Goal: Navigation & Orientation: Find specific page/section

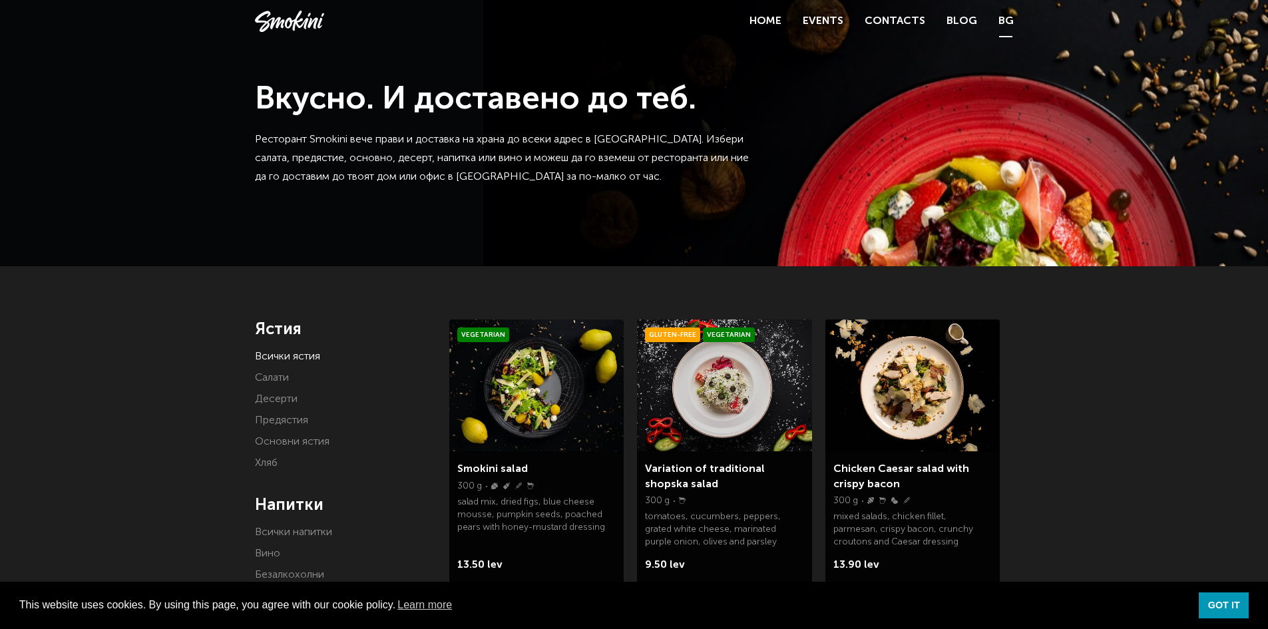
click at [1012, 19] on link "BG" at bounding box center [1005, 21] width 15 height 19
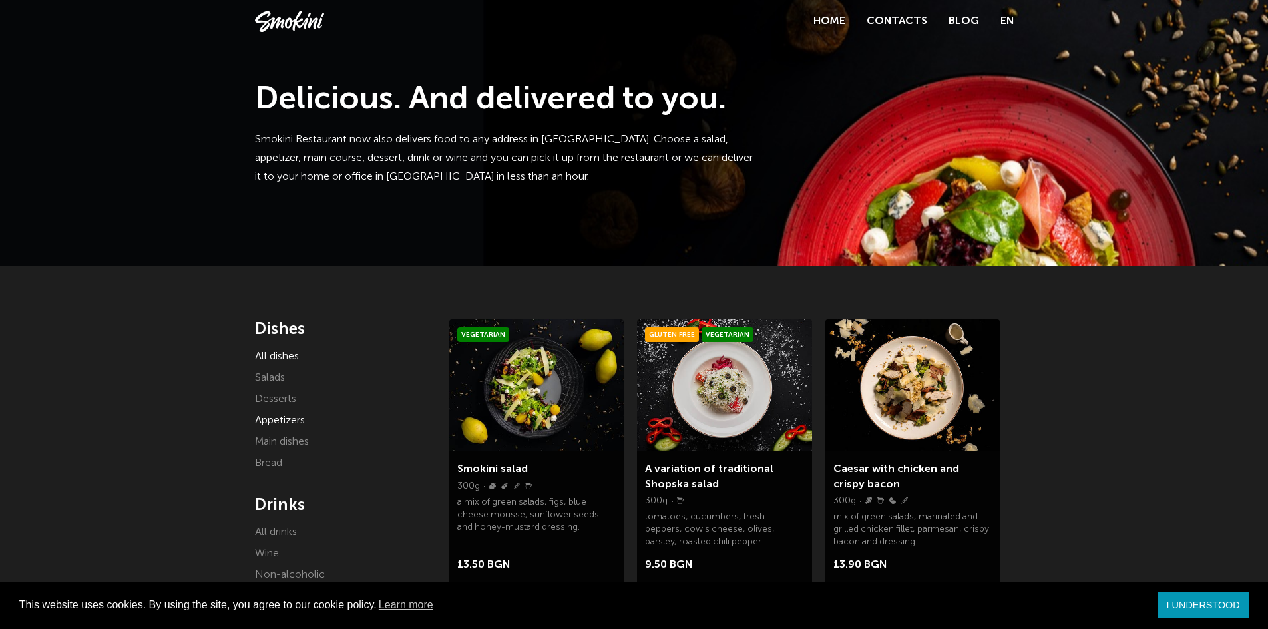
click at [276, 419] on font "Appetizers" at bounding box center [280, 420] width 50 height 11
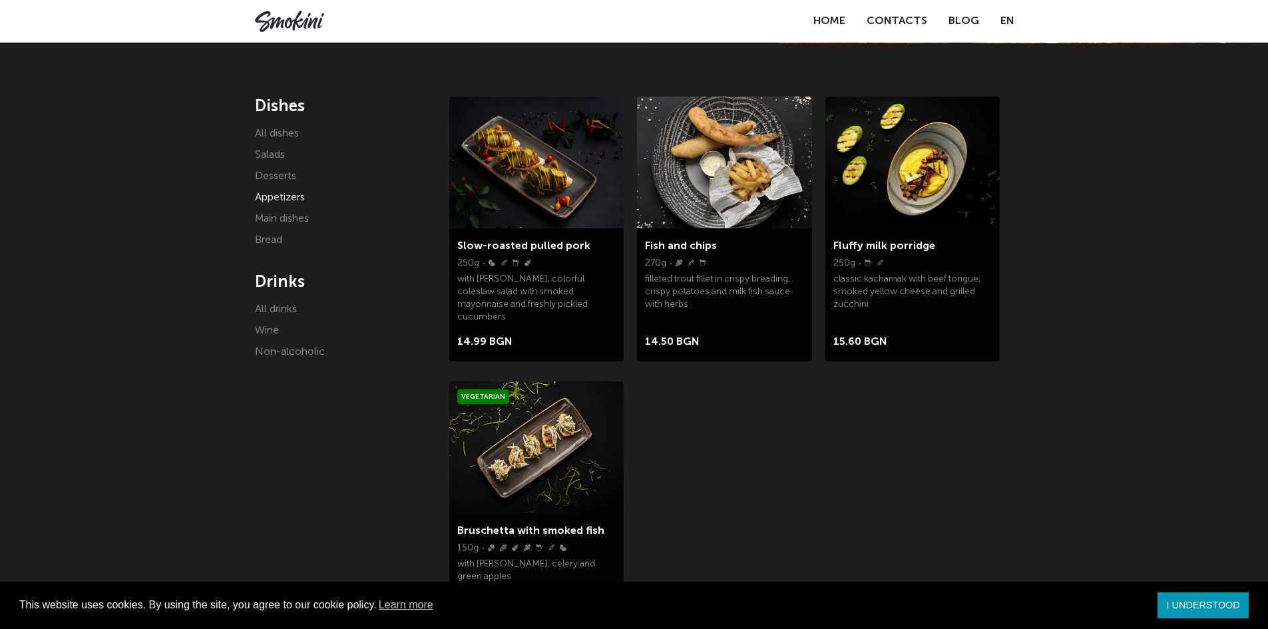
scroll to position [200, 0]
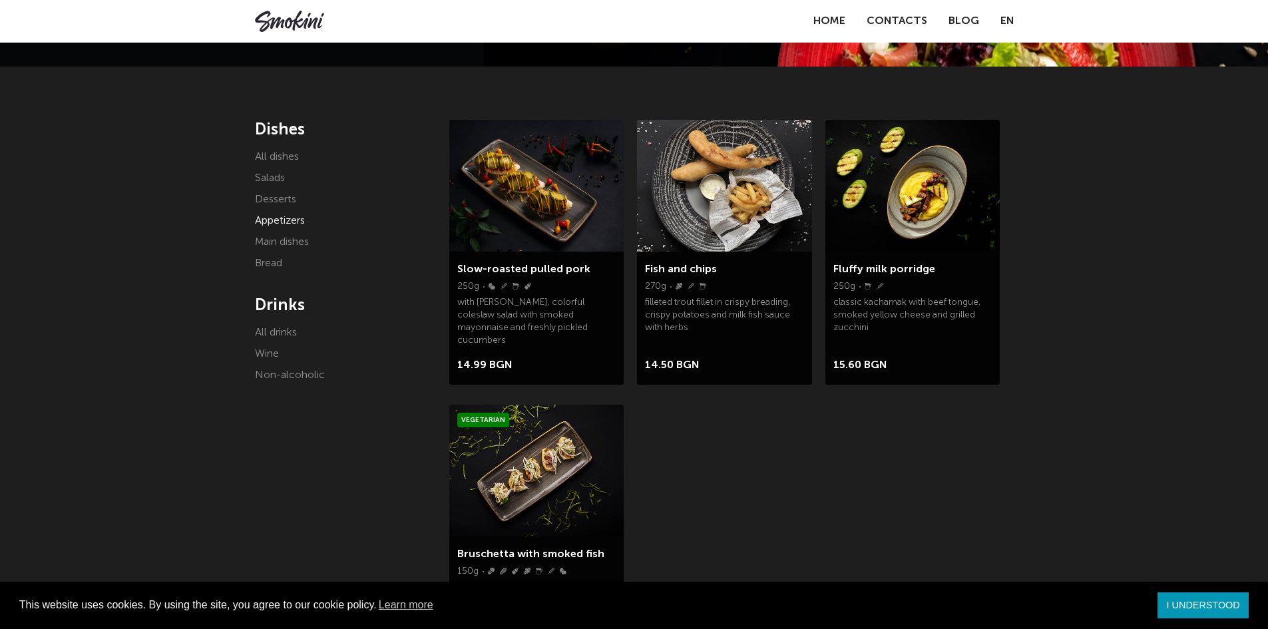
click at [272, 248] on li "Main dishes" at bounding box center [342, 242] width 175 height 19
click at [296, 238] on font "Main dishes" at bounding box center [282, 242] width 54 height 11
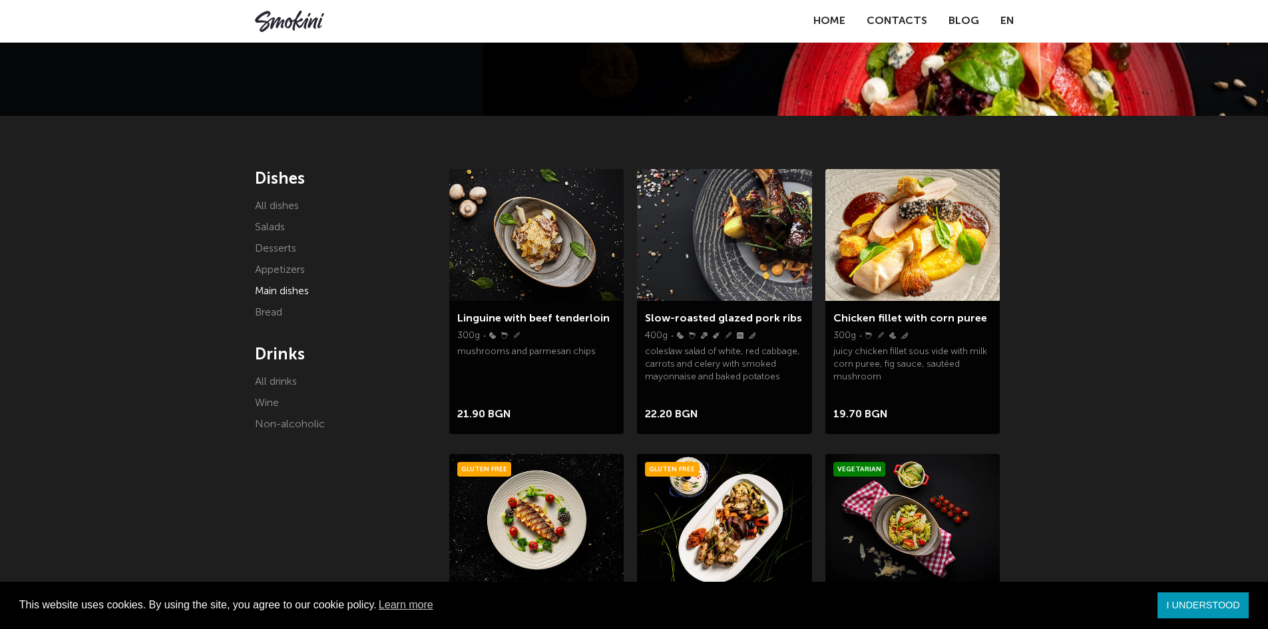
scroll to position [133, 0]
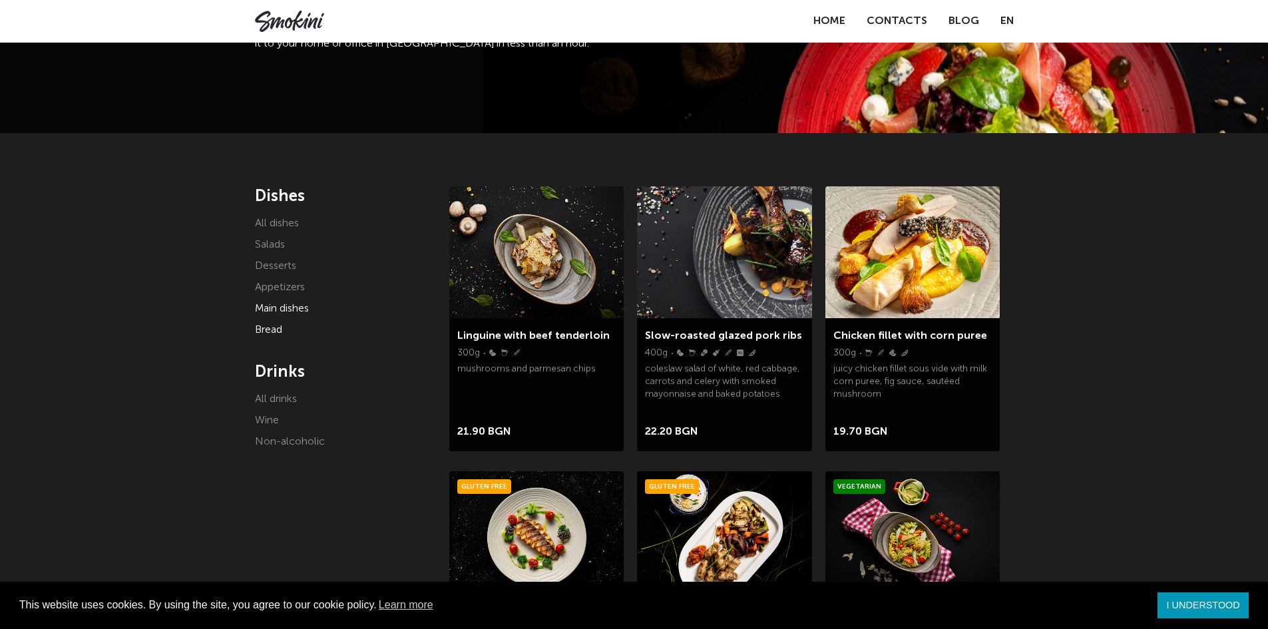
click at [260, 329] on font "Bread" at bounding box center [268, 330] width 27 height 11
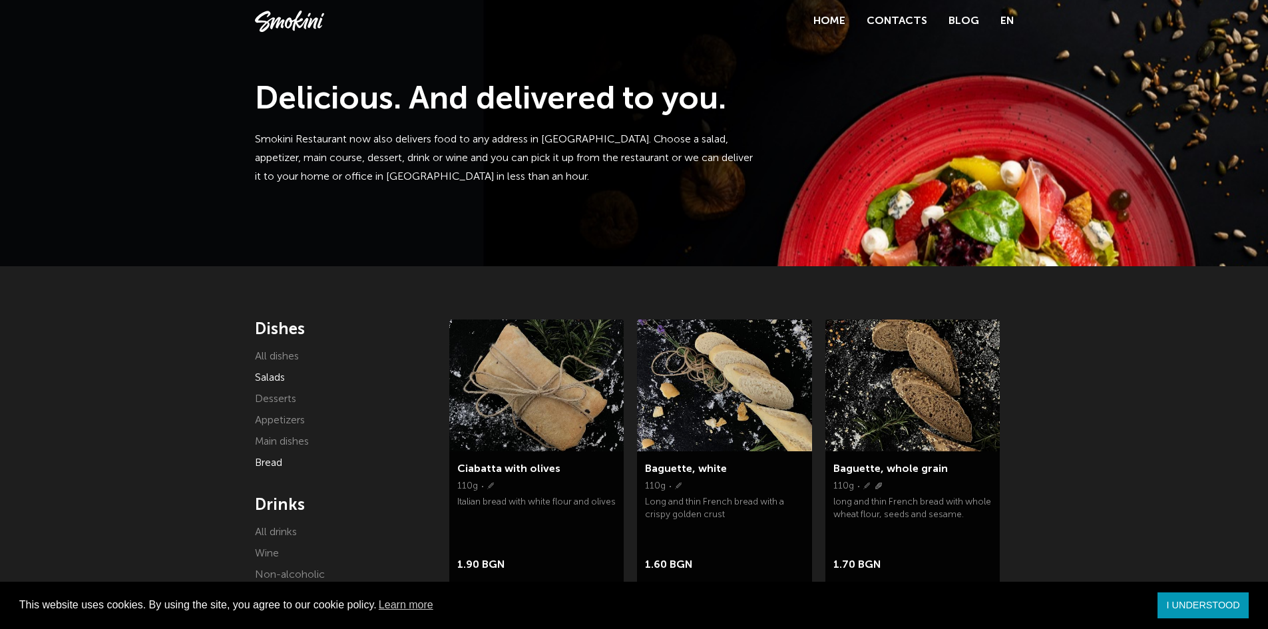
click at [269, 373] on font "Salads" at bounding box center [270, 378] width 30 height 11
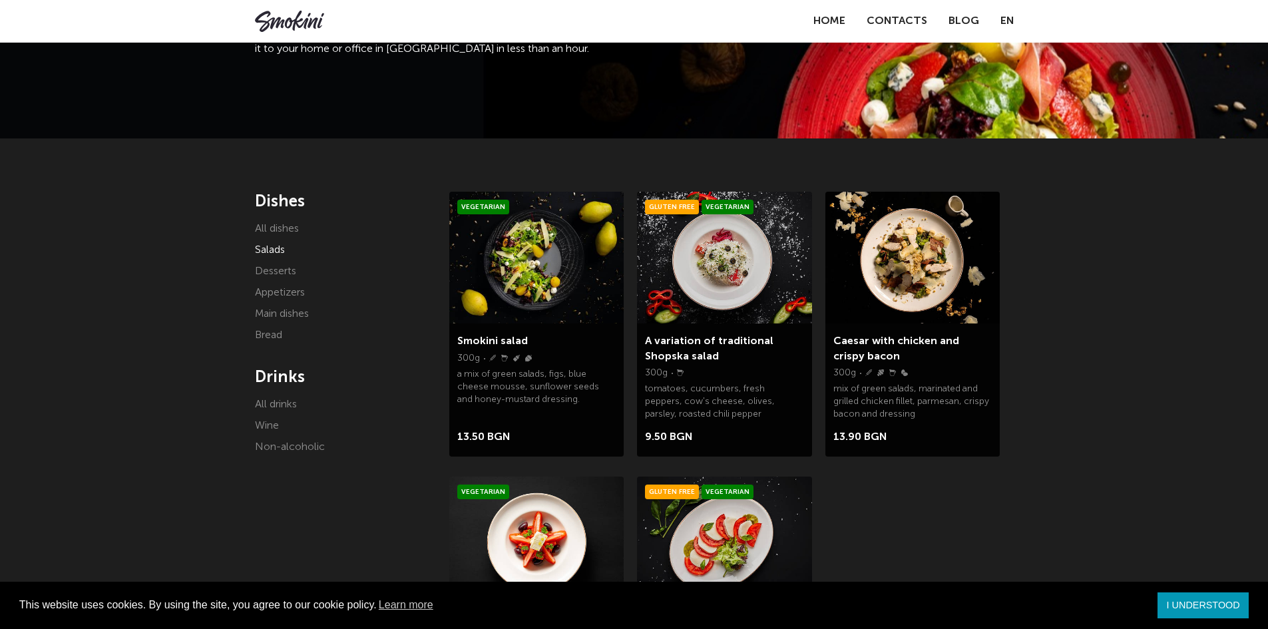
scroll to position [133, 0]
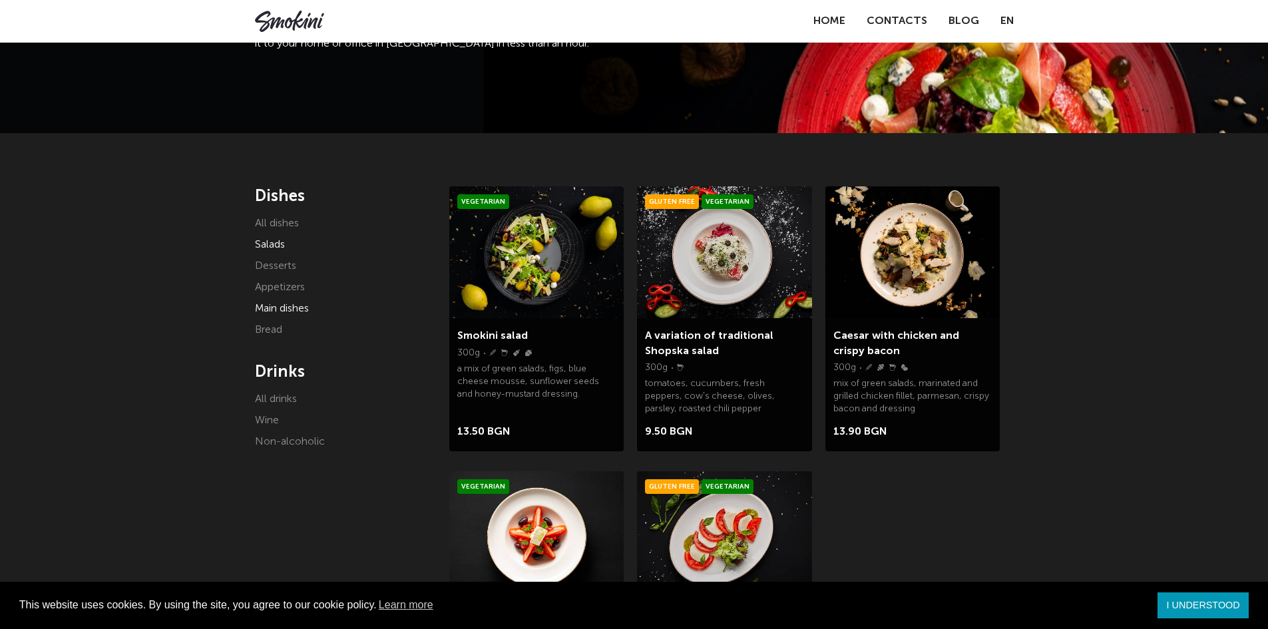
click at [270, 308] on font "Main dishes" at bounding box center [282, 309] width 54 height 11
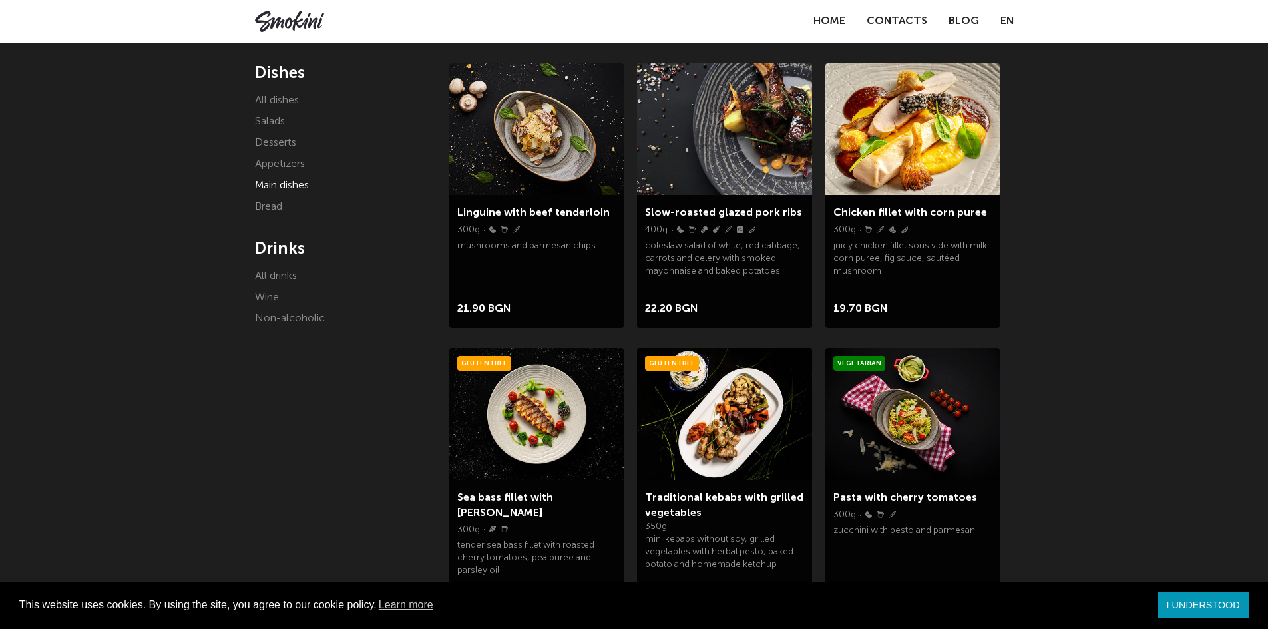
scroll to position [266, 0]
